Goal: Task Accomplishment & Management: Use online tool/utility

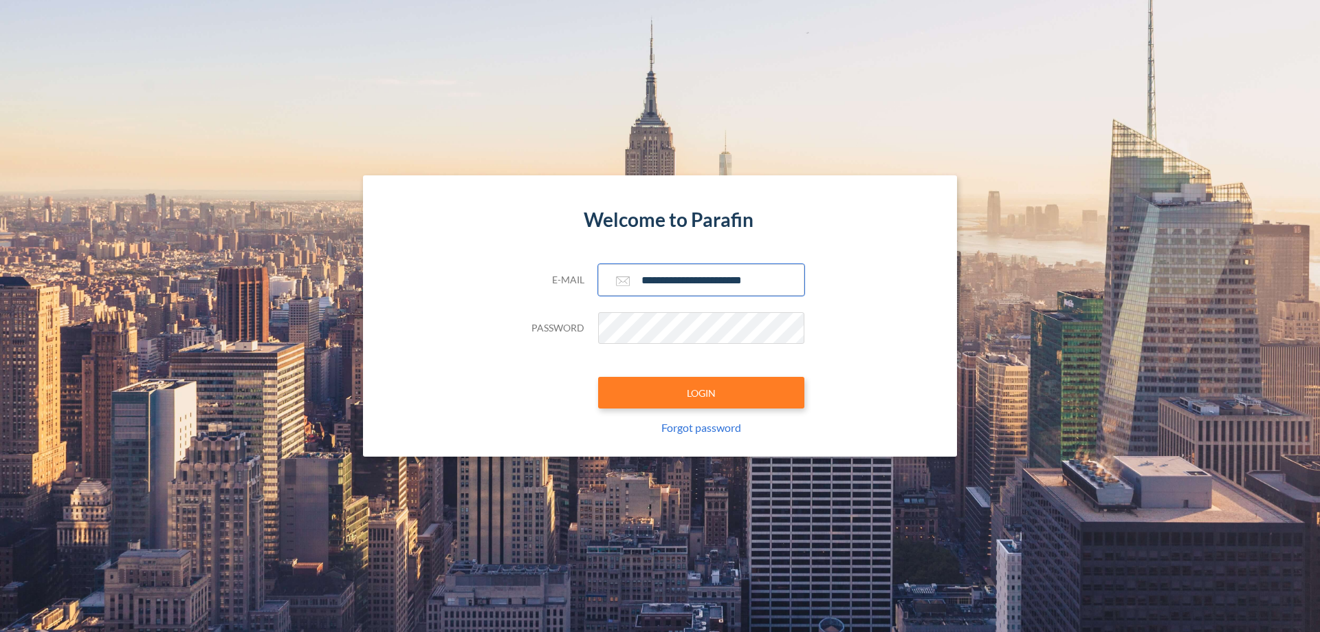
type input "**********"
click at [701, 392] on button "LOGIN" at bounding box center [701, 393] width 206 height 32
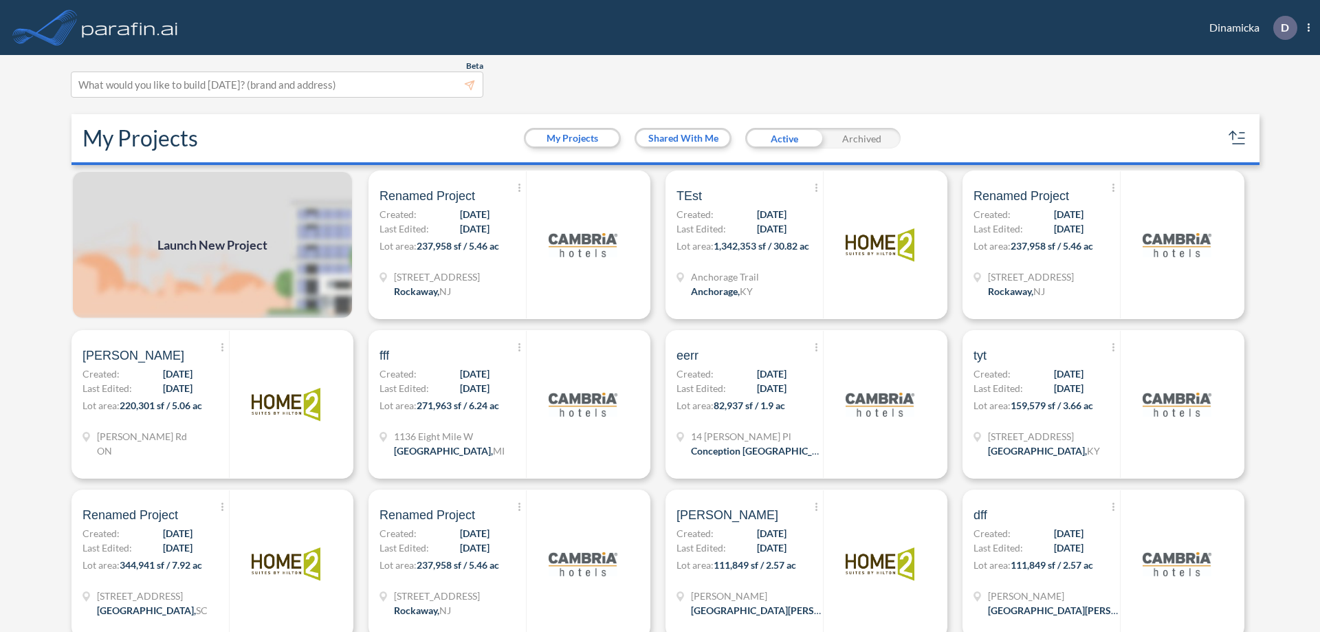
scroll to position [3, 0]
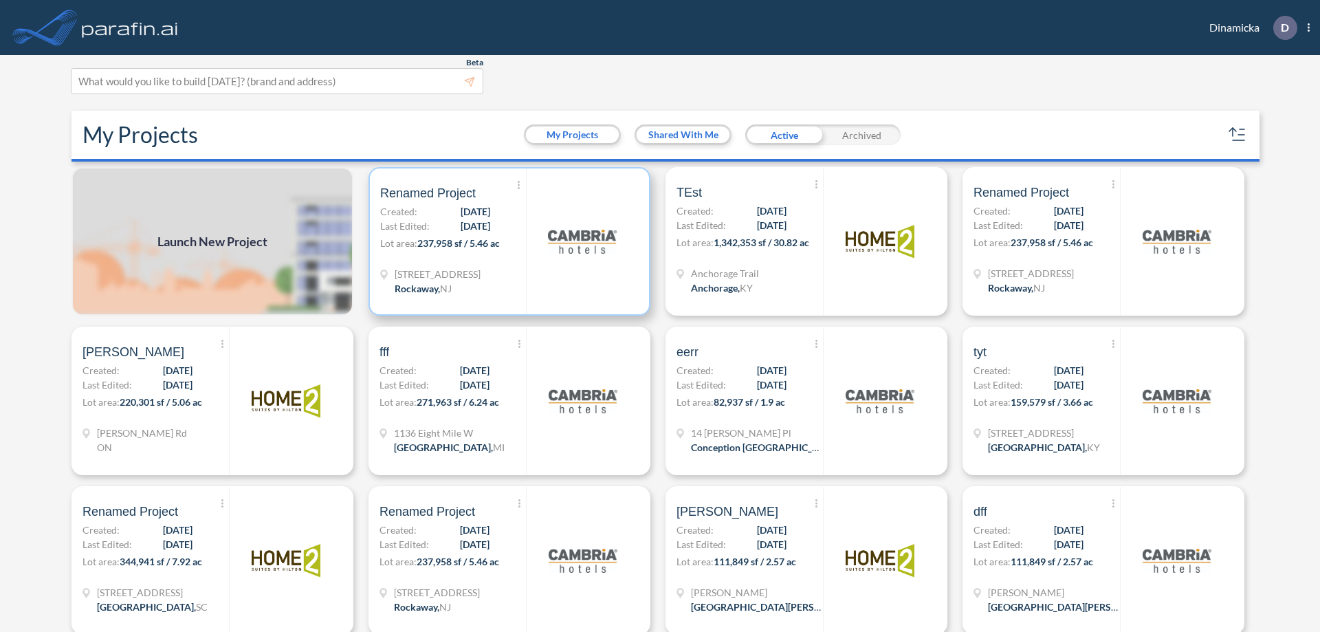
click at [507, 241] on p "Lot area: 237,958 sf / 5.46 ac" at bounding box center [453, 246] width 146 height 20
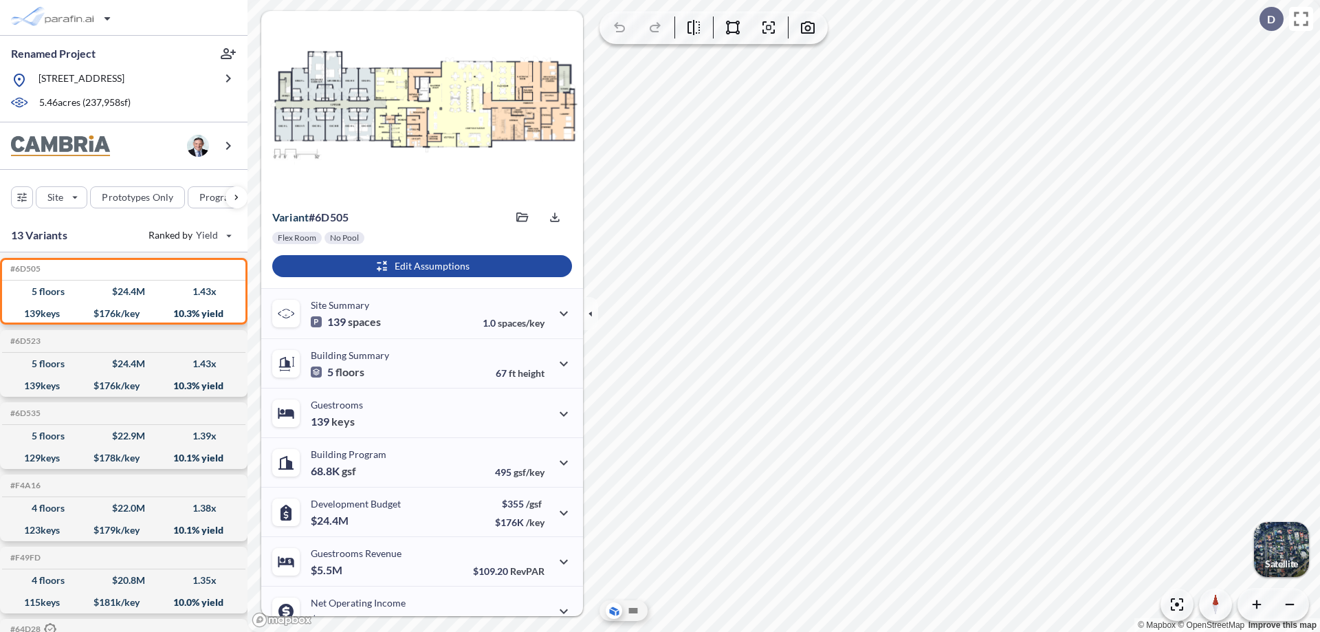
scroll to position [69, 0]
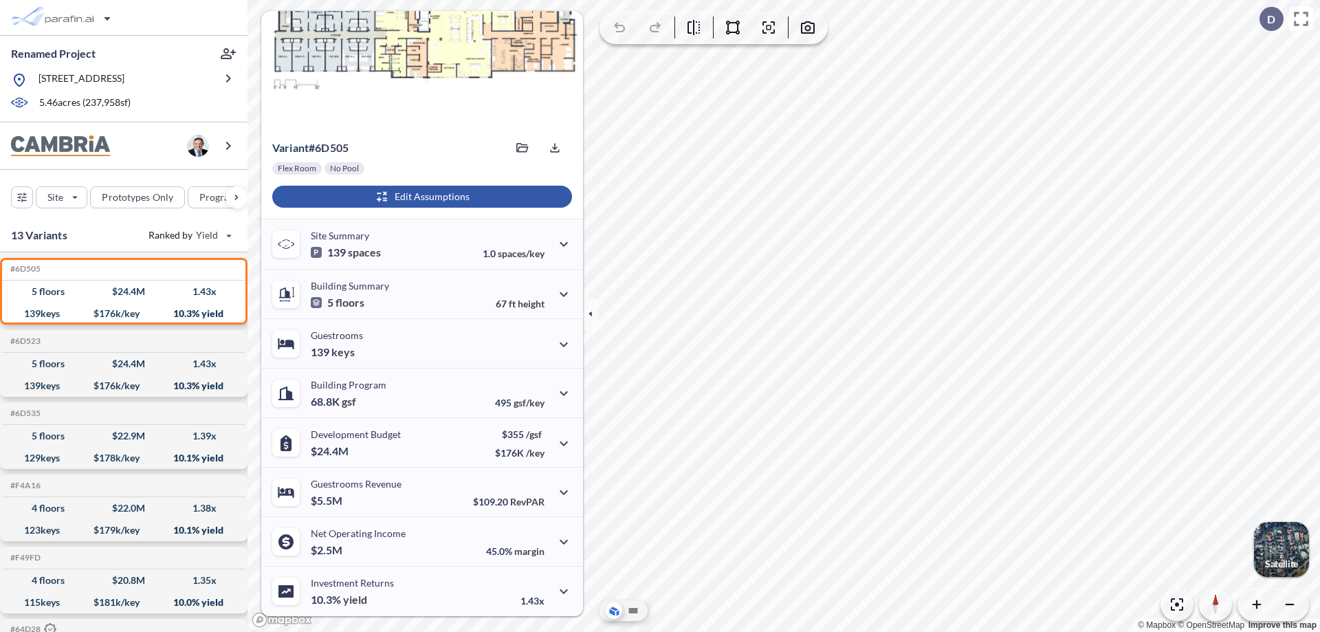
click at [420, 197] on div "button" at bounding box center [422, 197] width 300 height 22
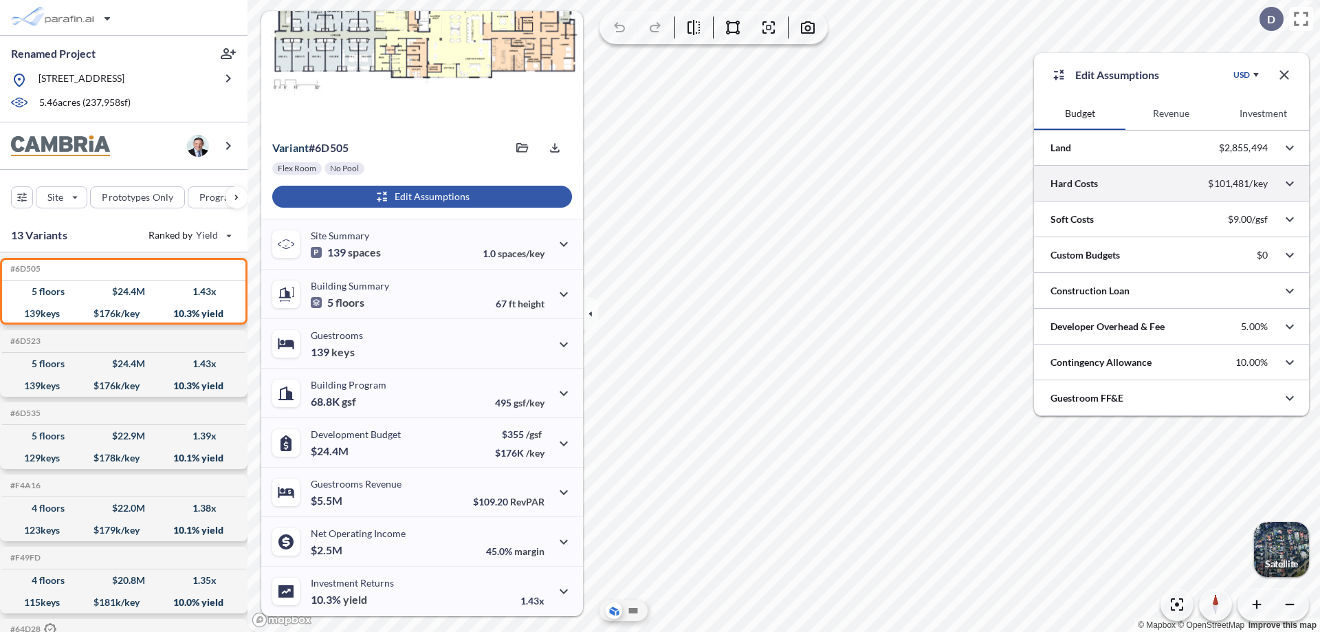
click at [1171, 184] on div at bounding box center [1171, 183] width 275 height 35
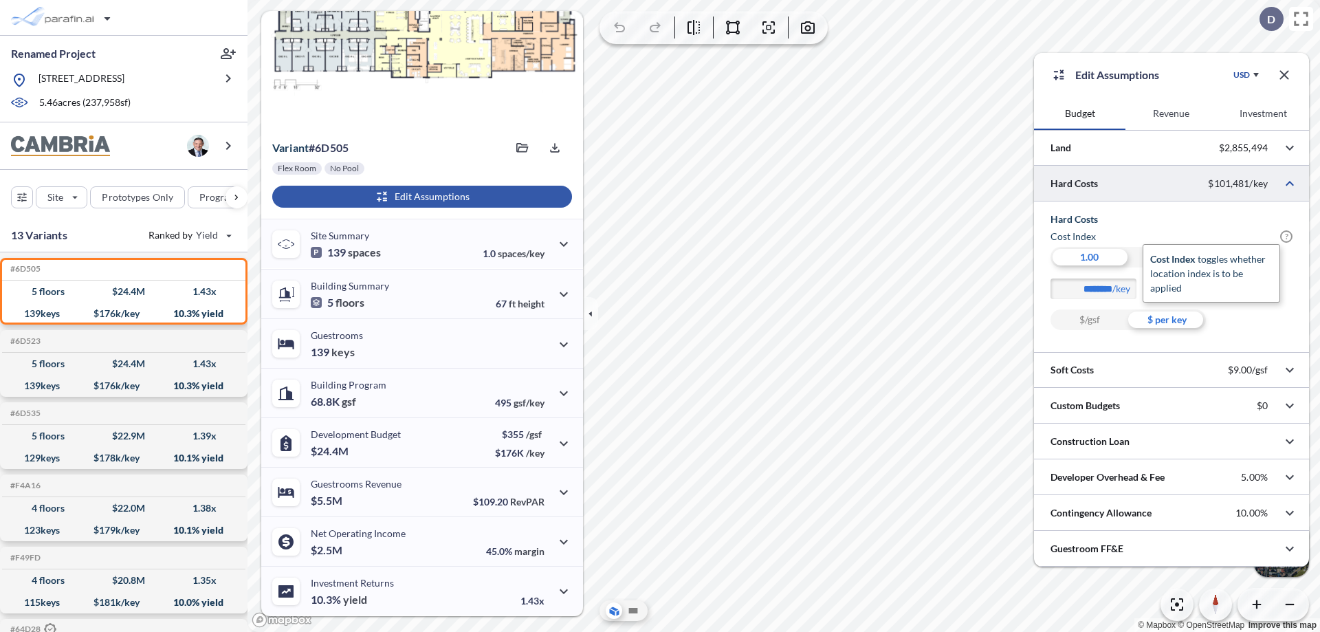
click at [1286, 236] on span "?" at bounding box center [1286, 236] width 12 height 12
